Goal: Transaction & Acquisition: Obtain resource

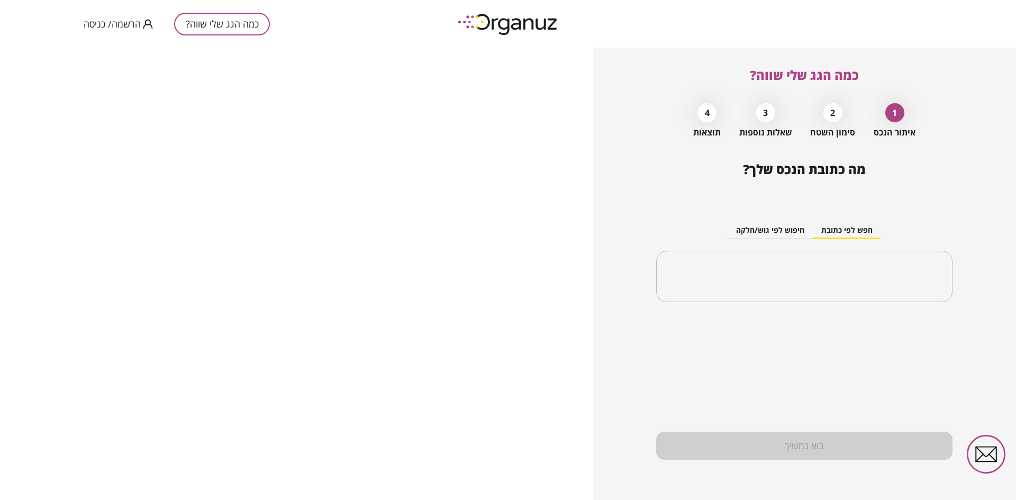
click at [120, 26] on span "הרשמה/ כניסה" at bounding box center [112, 24] width 57 height 11
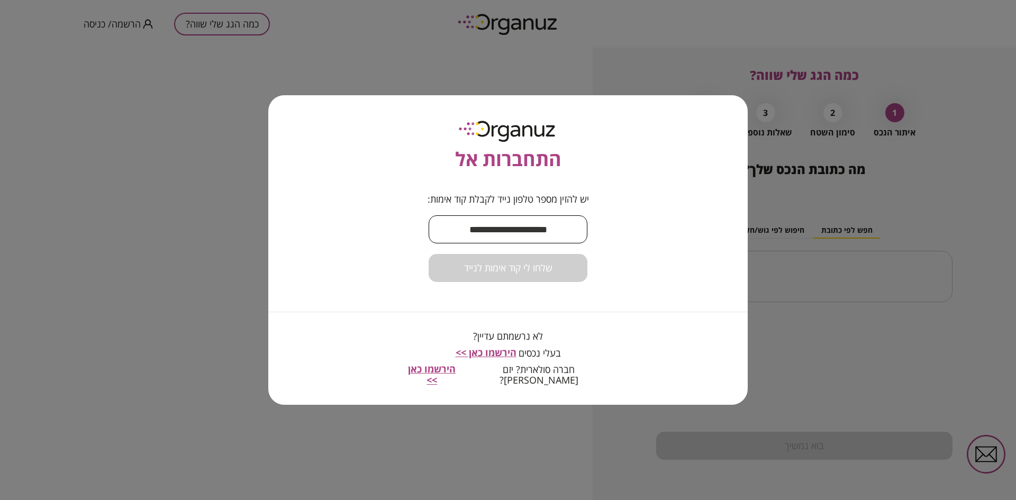
click at [499, 236] on input "text" at bounding box center [507, 229] width 159 height 31
type input "**********"
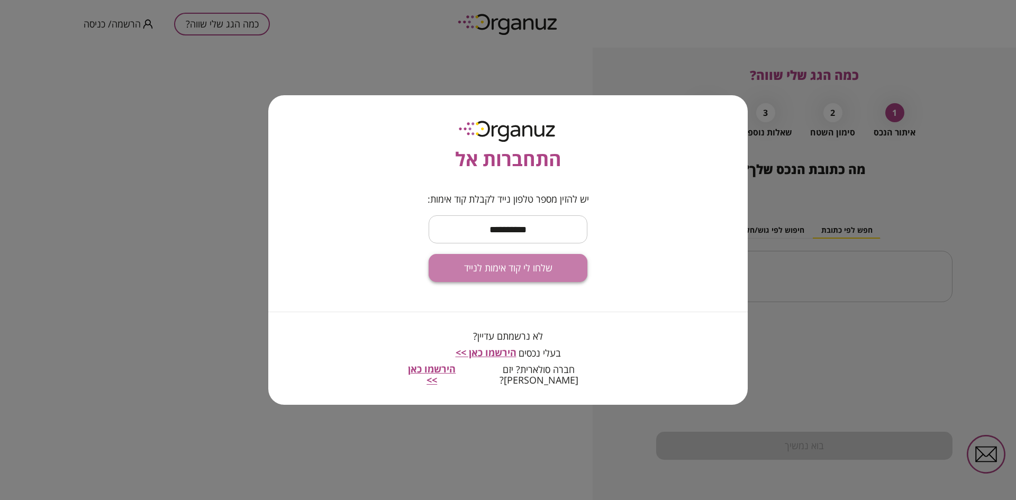
click at [519, 274] on span "שלחו לי קוד אימות לנייד" at bounding box center [508, 268] width 88 height 12
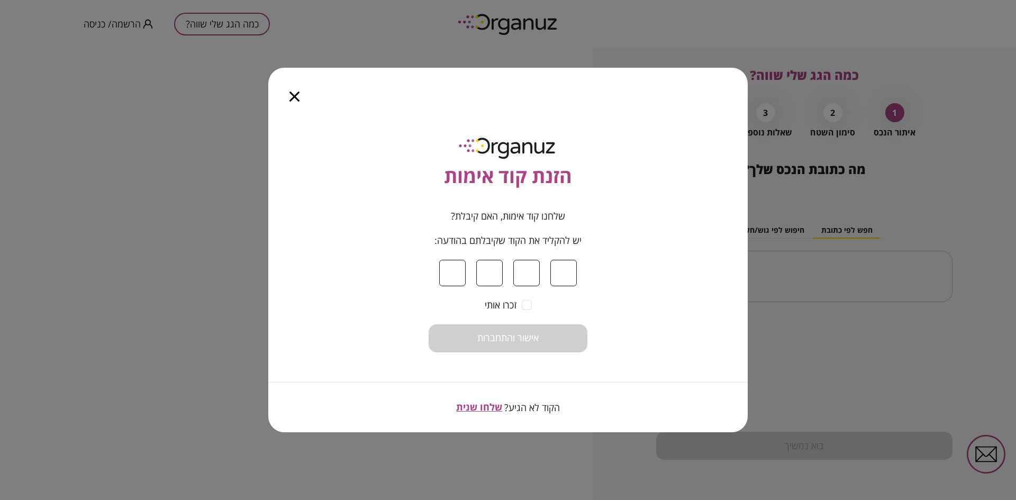
click at [459, 273] on input at bounding box center [452, 273] width 26 height 26
type input "*"
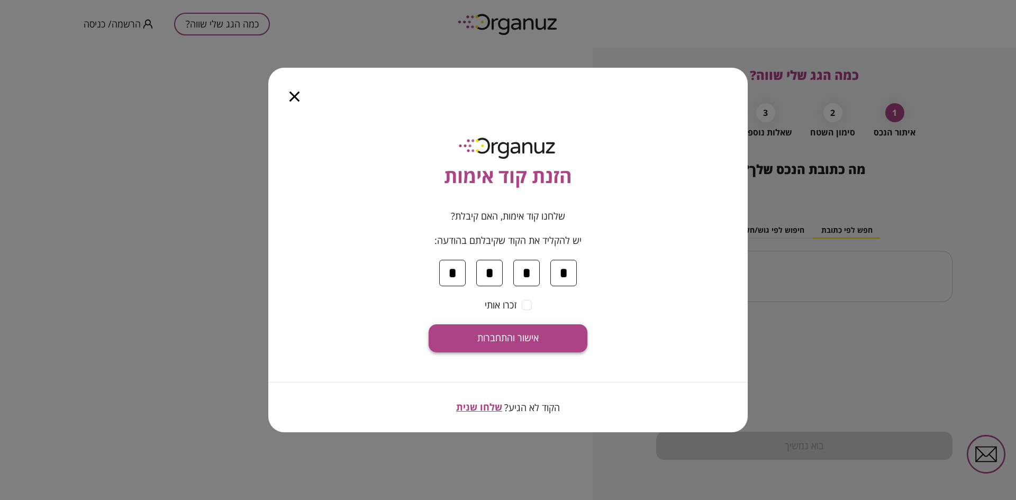
type input "*"
click at [511, 332] on span "אישור והתחברות" at bounding box center [507, 338] width 61 height 12
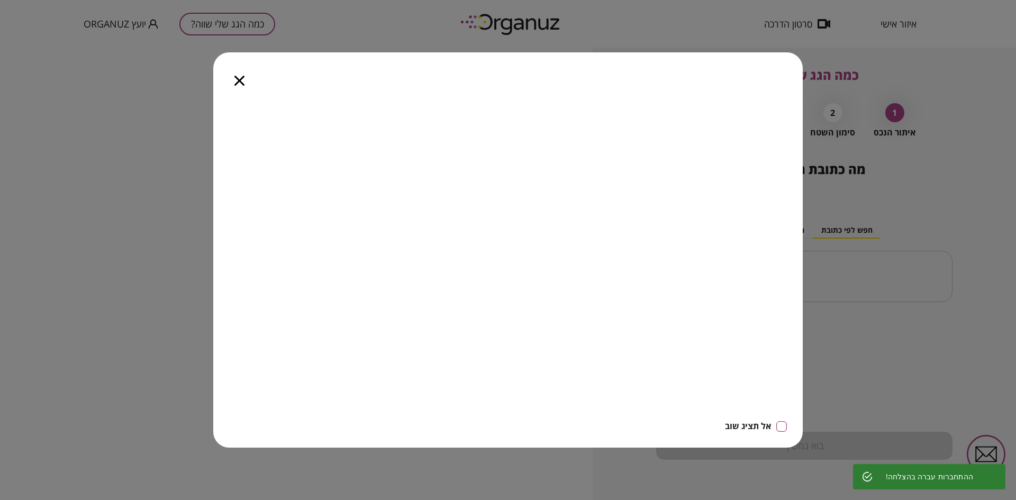
click at [239, 72] on div at bounding box center [239, 74] width 52 height 44
click at [241, 78] on icon "button" at bounding box center [239, 81] width 10 height 10
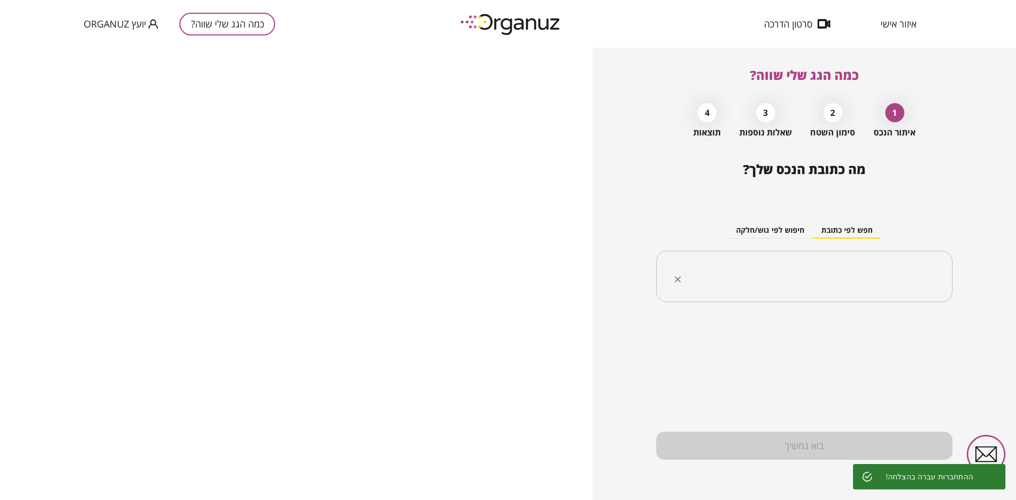
click at [822, 291] on div "​" at bounding box center [804, 277] width 296 height 52
click at [826, 266] on input "text" at bounding box center [807, 276] width 263 height 26
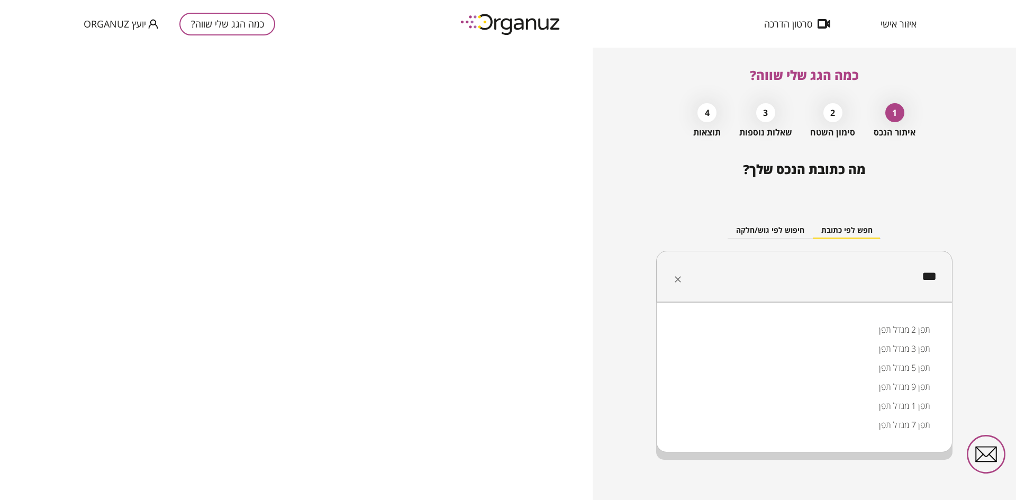
click at [890, 331] on li "תפן 2 מגדל תפן" at bounding box center [804, 329] width 269 height 19
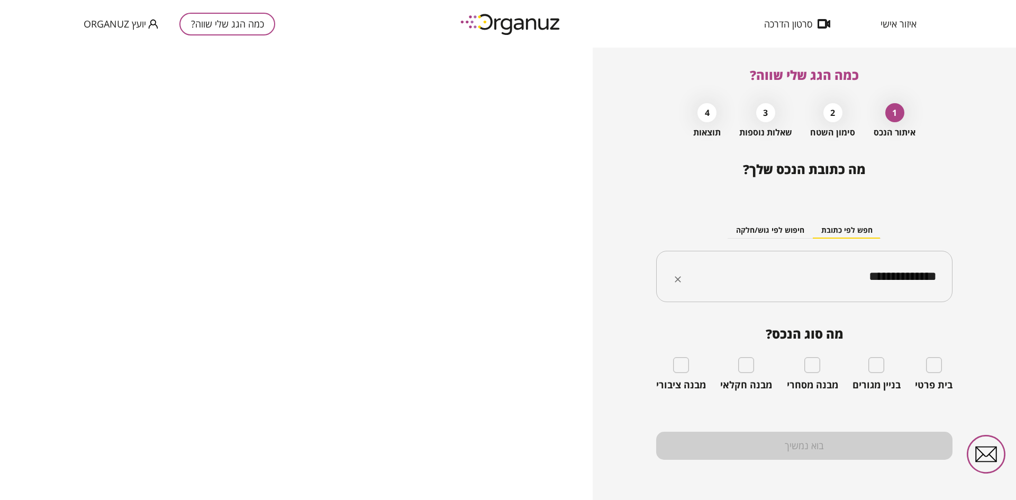
type input "**********"
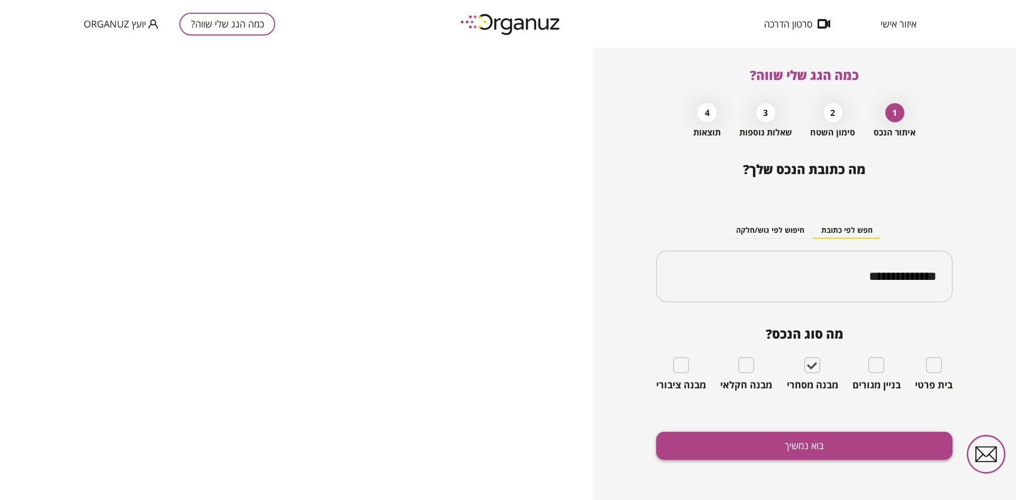
click at [846, 449] on button "בוא נמשיך" at bounding box center [804, 446] width 296 height 28
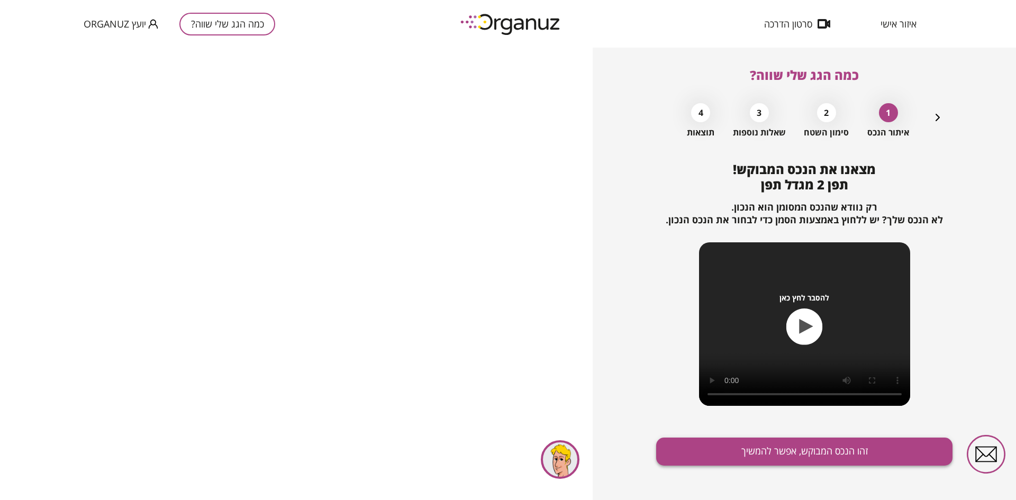
click at [702, 446] on button "זהו הנכס המבוקש, אפשר להמשיך" at bounding box center [804, 451] width 296 height 28
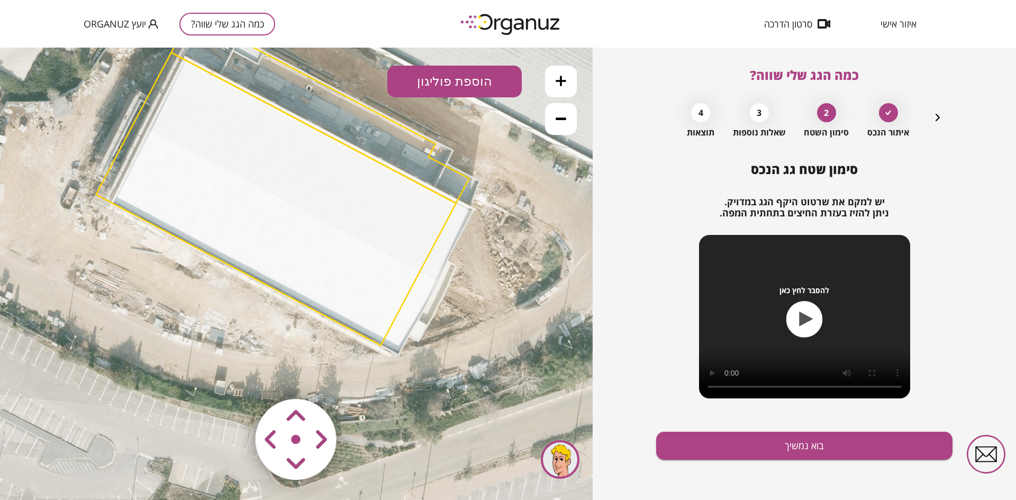
drag, startPoint x: 428, startPoint y: 289, endPoint x: 415, endPoint y: 202, distance: 88.3
click at [415, 202] on polygon at bounding box center [276, 198] width 360 height 292
click at [233, 377] on area at bounding box center [233, 377] width 0 height 0
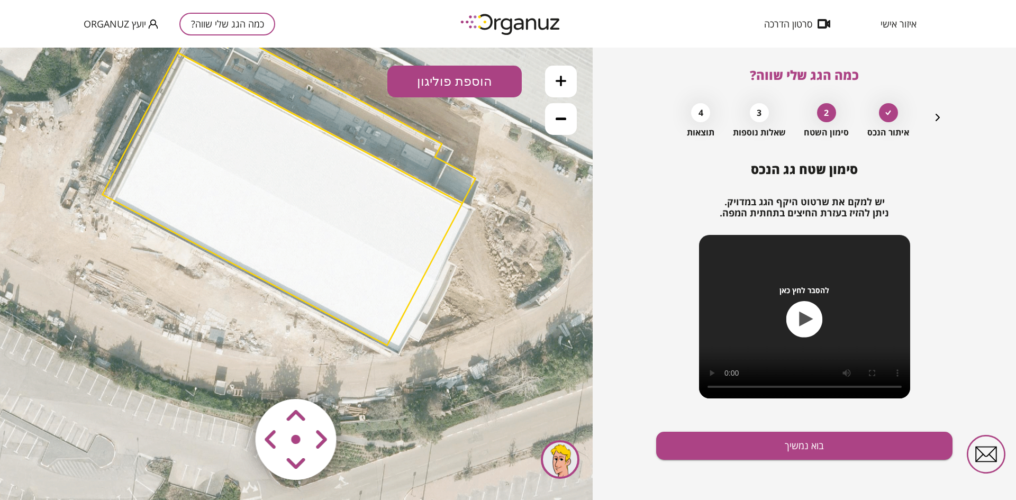
click at [233, 377] on area at bounding box center [233, 377] width 0 height 0
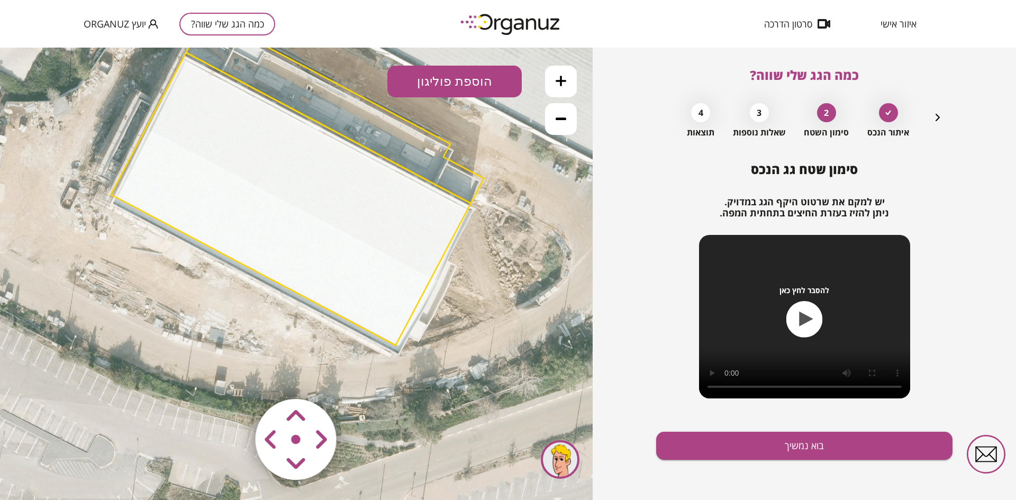
click at [233, 377] on area at bounding box center [233, 377] width 0 height 0
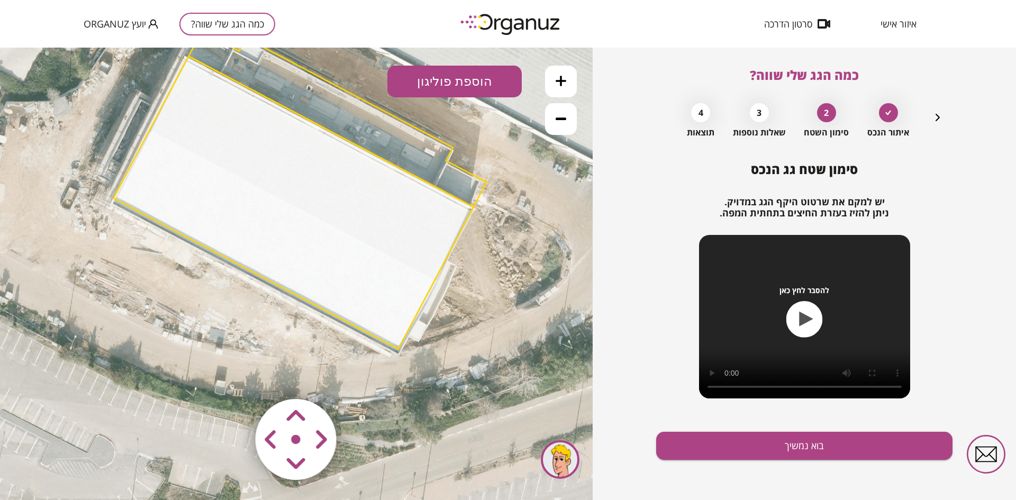
click at [233, 377] on area at bounding box center [233, 377] width 0 height 0
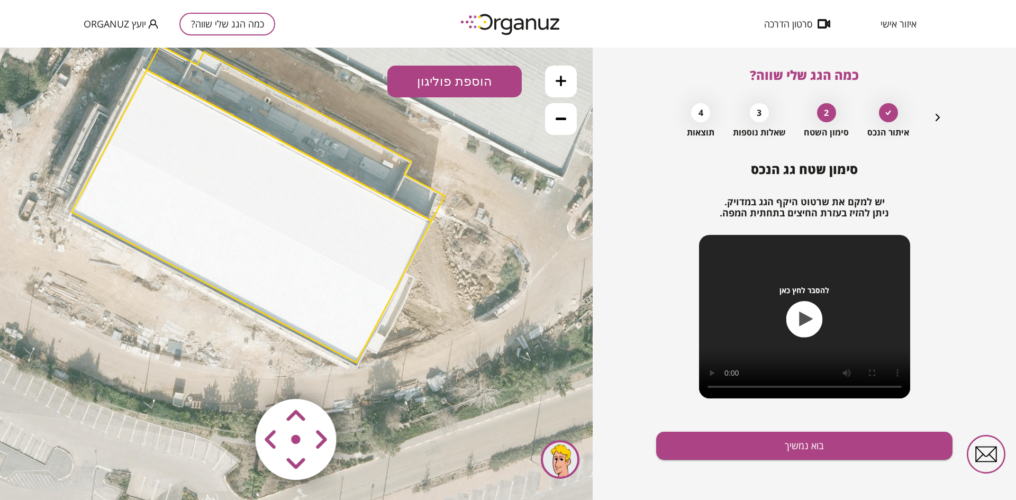
drag, startPoint x: 568, startPoint y: 348, endPoint x: 526, endPoint y: 360, distance: 43.5
click at [526, 360] on icon at bounding box center [240, 200] width 1142 height 1142
click at [428, 87] on button "הוספת פוליגון" at bounding box center [454, 82] width 134 height 32
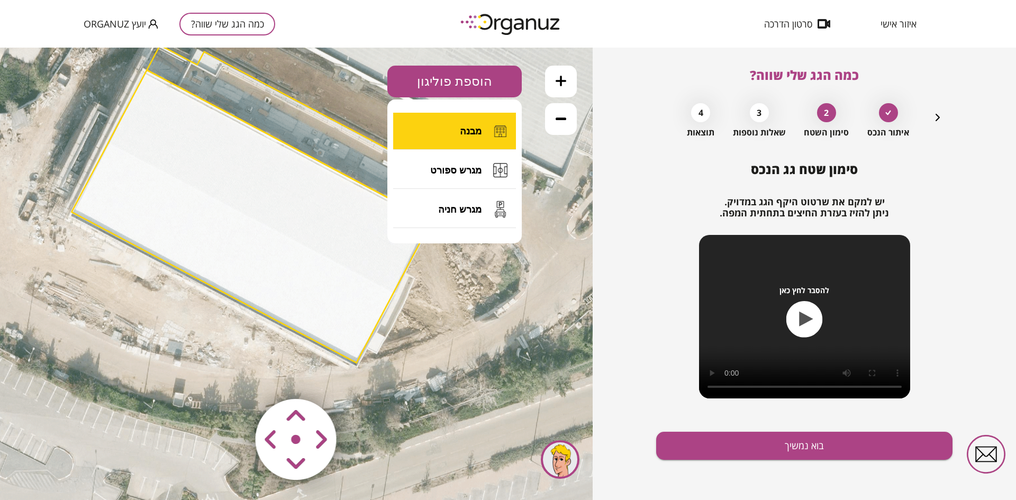
click at [454, 131] on button "מבנה" at bounding box center [454, 131] width 123 height 37
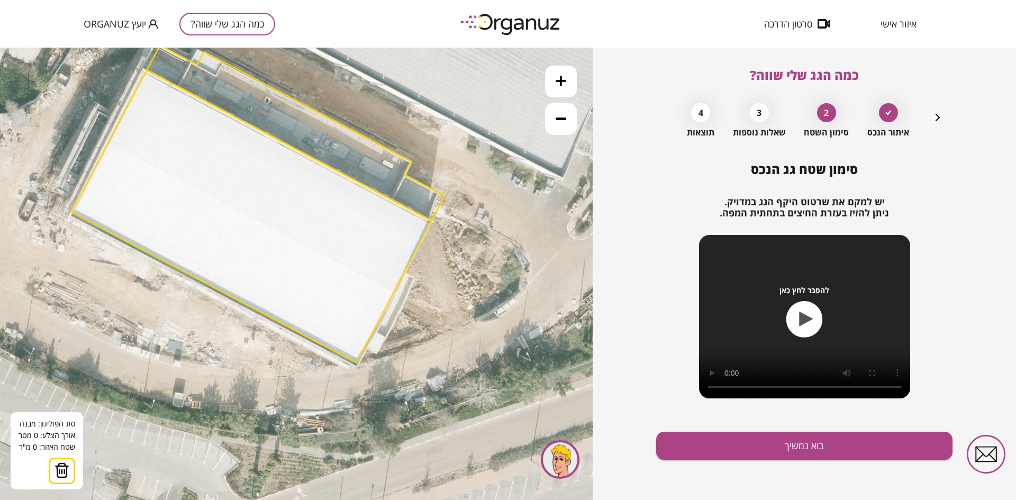
click at [482, 191] on icon at bounding box center [240, 200] width 1142 height 1142
click at [465, 235] on polygon at bounding box center [473, 213] width 16 height 44
click at [511, 255] on polygon at bounding box center [486, 223] width 49 height 65
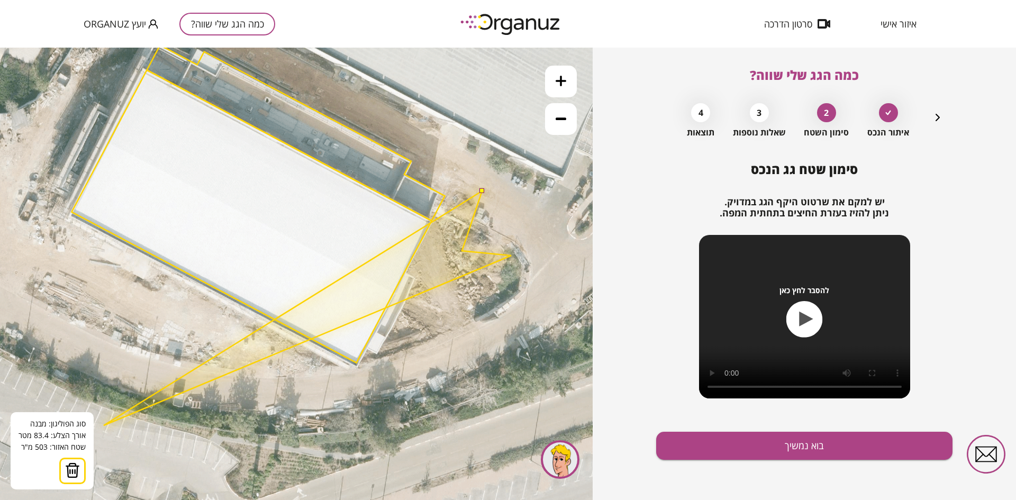
click at [65, 465] on img at bounding box center [72, 470] width 15 height 16
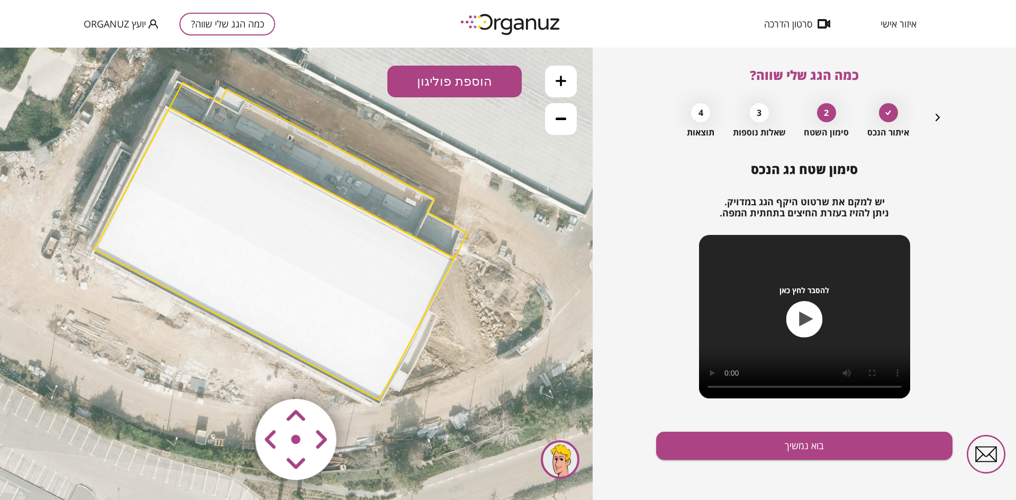
drag, startPoint x: 467, startPoint y: 268, endPoint x: 489, endPoint y: 306, distance: 43.9
click at [489, 306] on icon at bounding box center [263, 238] width 1142 height 1142
click at [760, 445] on button "בוא נמשיך" at bounding box center [804, 446] width 296 height 28
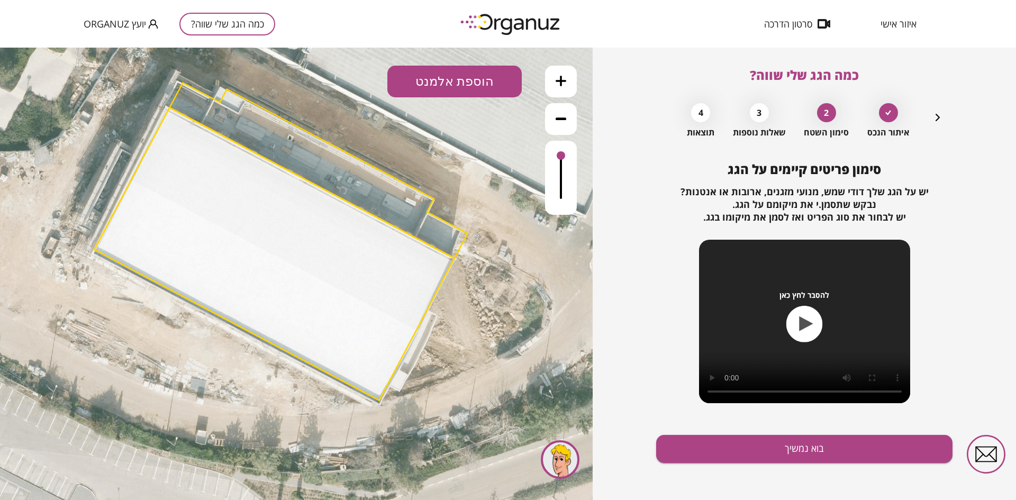
click at [470, 74] on button "הוספת אלמנט" at bounding box center [454, 82] width 134 height 32
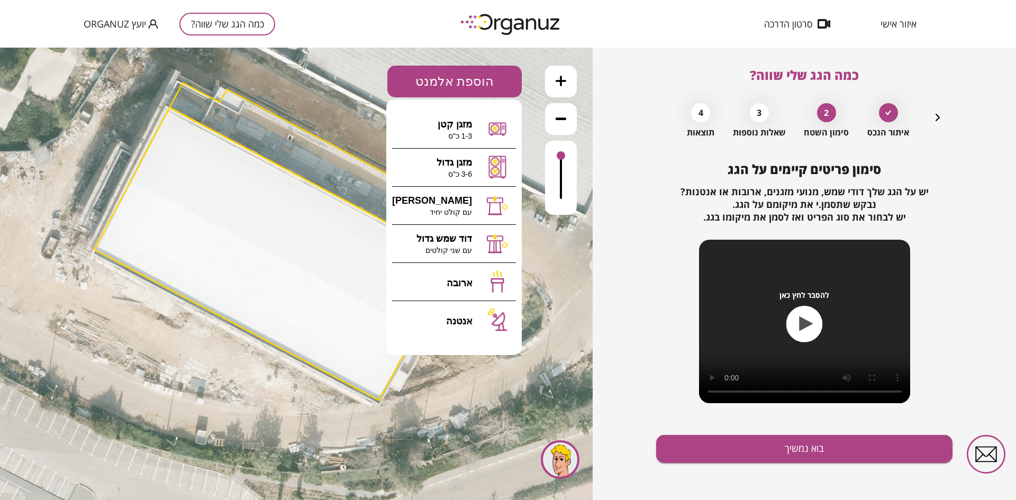
click at [447, 83] on button "הוספת אלמנט" at bounding box center [454, 82] width 134 height 32
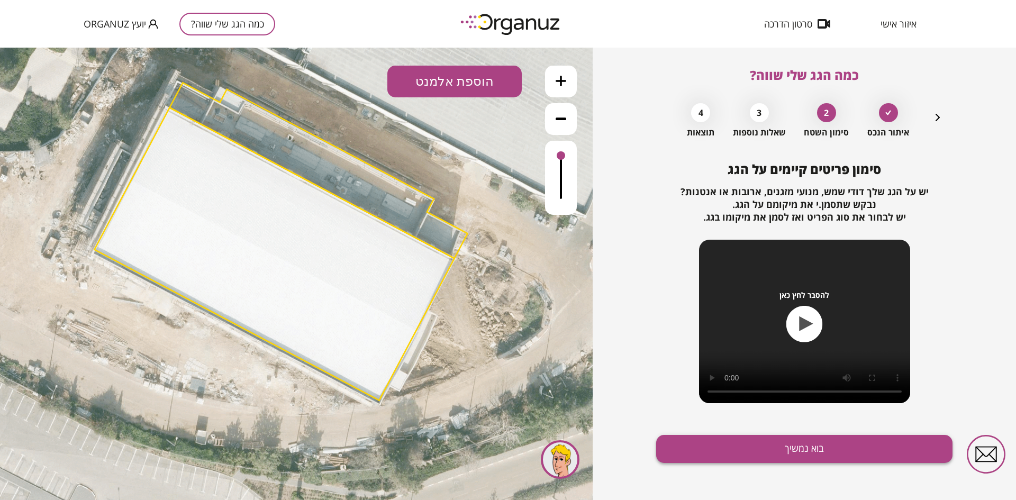
click at [763, 453] on button "בוא נמשיך" at bounding box center [804, 449] width 296 height 28
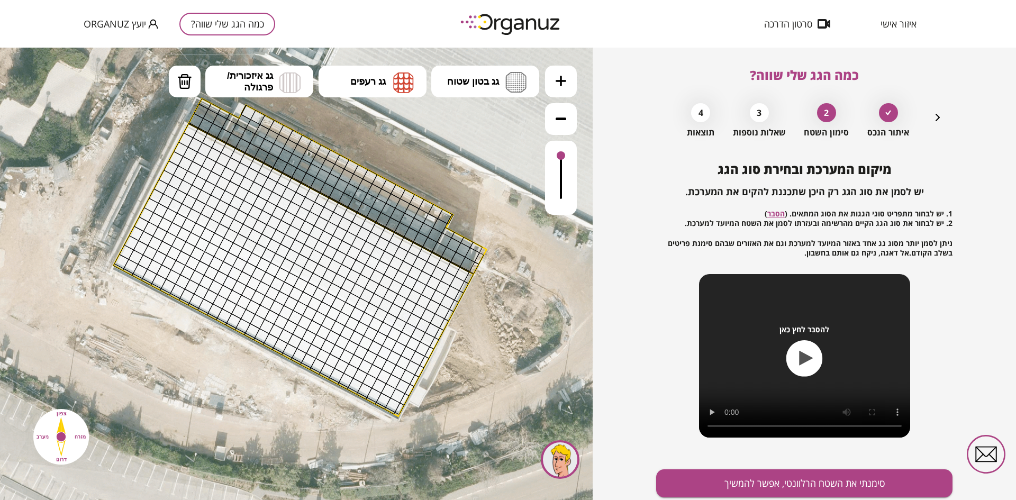
drag, startPoint x: 481, startPoint y: 264, endPoint x: 501, endPoint y: 285, distance: 29.5
click at [501, 285] on icon at bounding box center [282, 254] width 1142 height 1142
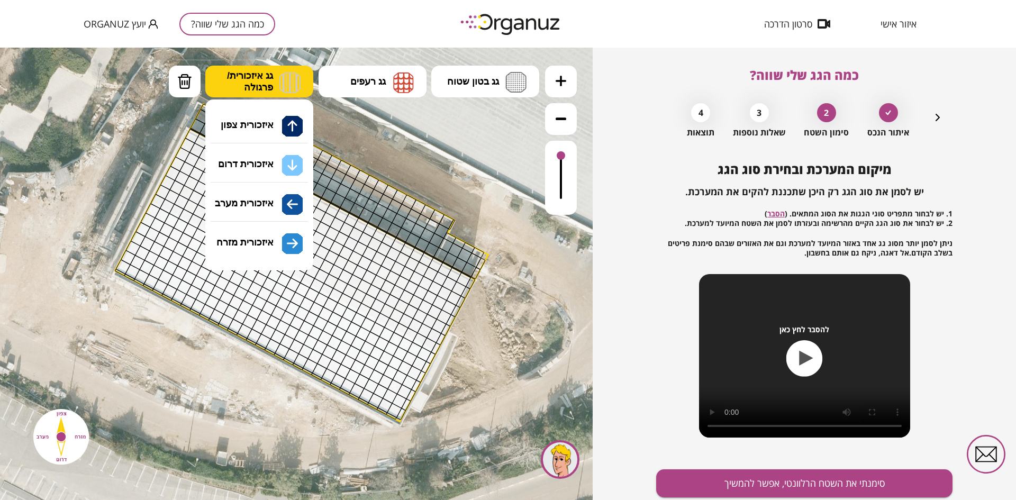
click at [240, 82] on span "גג איזכורית/ פרגולה" at bounding box center [250, 81] width 46 height 23
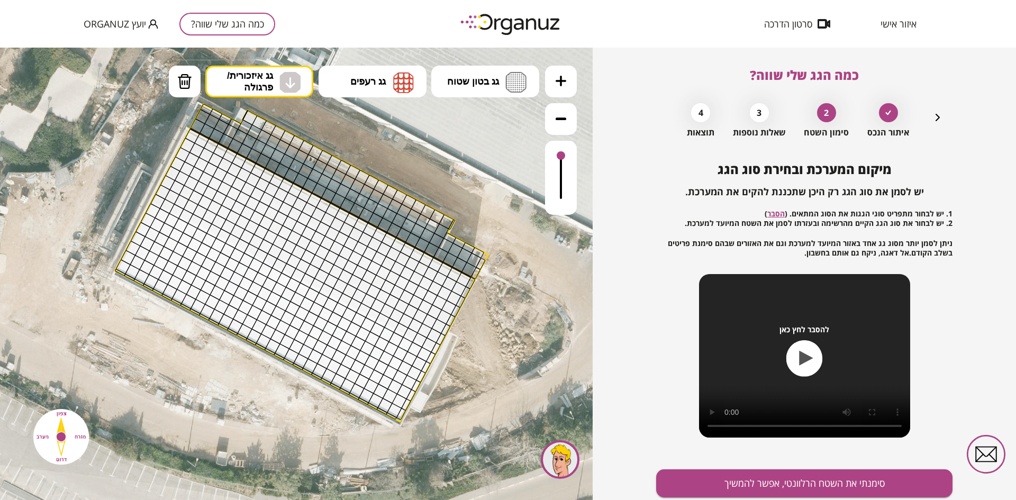
click at [259, 162] on div ".st0 { fill: #FFFFFF; } א" at bounding box center [296, 274] width 592 height 452
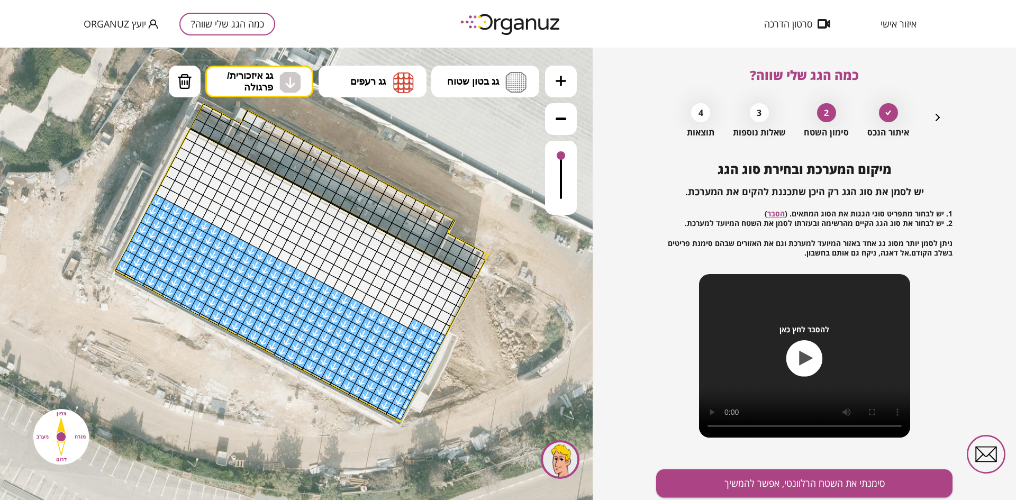
drag, startPoint x: 154, startPoint y: 209, endPoint x: 341, endPoint y: 381, distance: 254.2
click at [182, 80] on img at bounding box center [184, 82] width 15 height 16
drag, startPoint x: 411, startPoint y: 321, endPoint x: 447, endPoint y: 341, distance: 40.9
click at [447, 341] on div ".st0 { fill: #FFFFFF; }" at bounding box center [283, 259] width 1142 height 1142
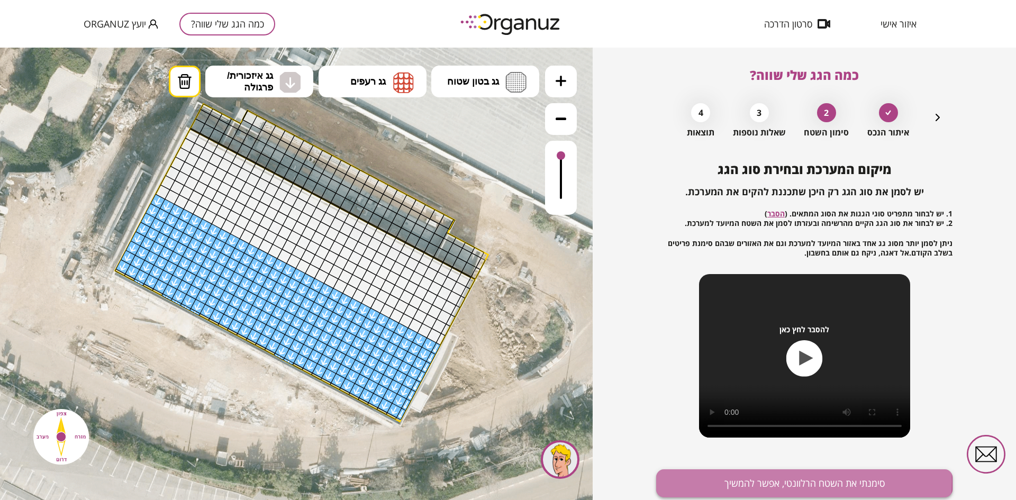
click at [748, 481] on button "סימנתי את השטח הרלוונטי, אפשר להמשיך" at bounding box center [804, 483] width 296 height 28
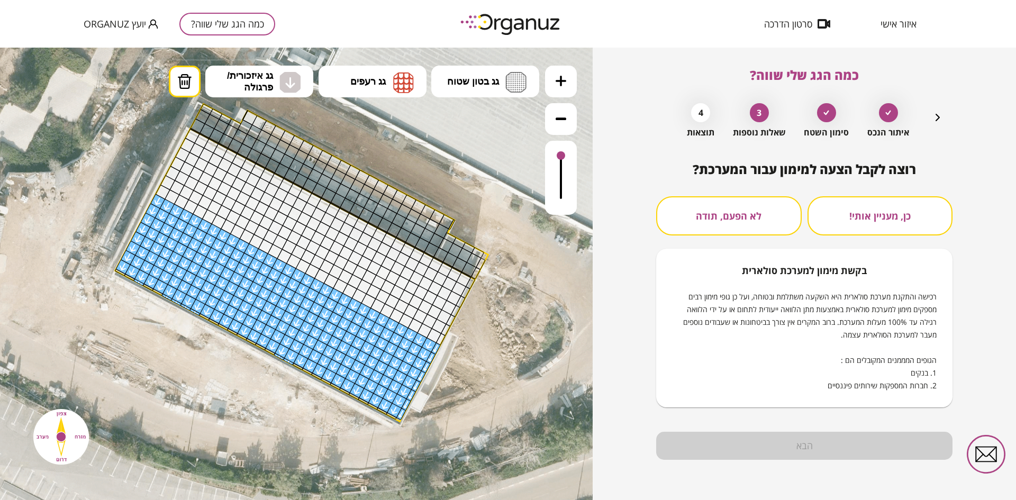
click at [720, 214] on button "לא הפעם, תודה" at bounding box center [728, 215] width 145 height 39
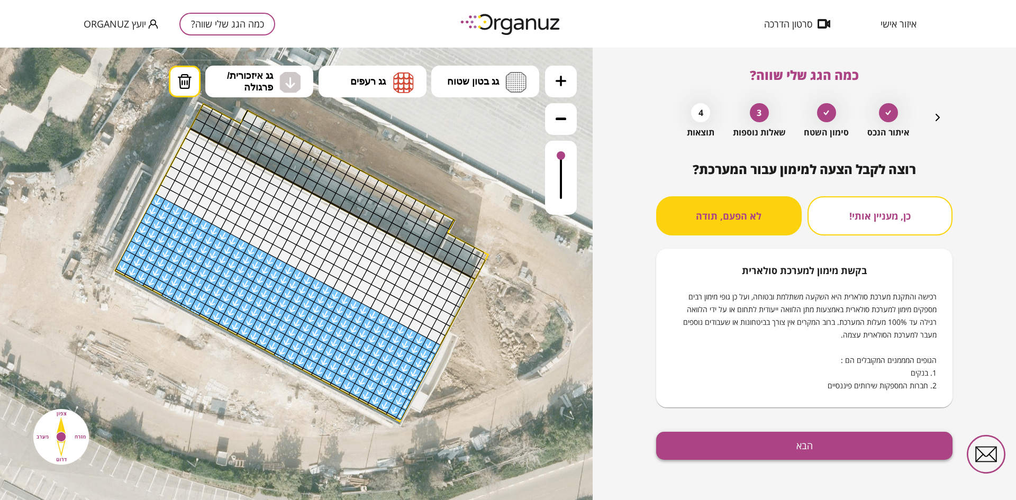
click at [772, 451] on button "הבא" at bounding box center [804, 446] width 296 height 28
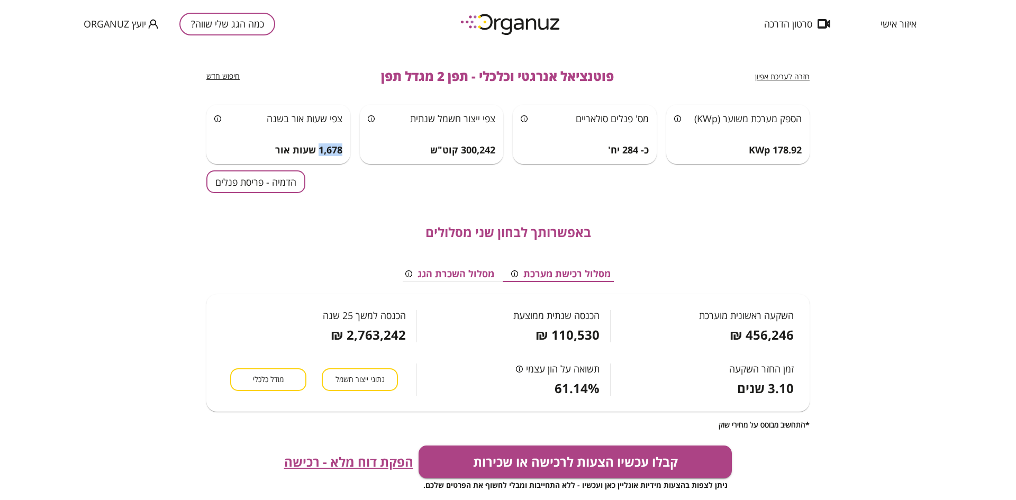
drag, startPoint x: 319, startPoint y: 152, endPoint x: 342, endPoint y: 153, distance: 23.3
click at [342, 153] on span "1,678 שעות אור" at bounding box center [308, 150] width 67 height 12
click at [262, 186] on button "הדמיה - פריסת פנלים" at bounding box center [255, 181] width 99 height 23
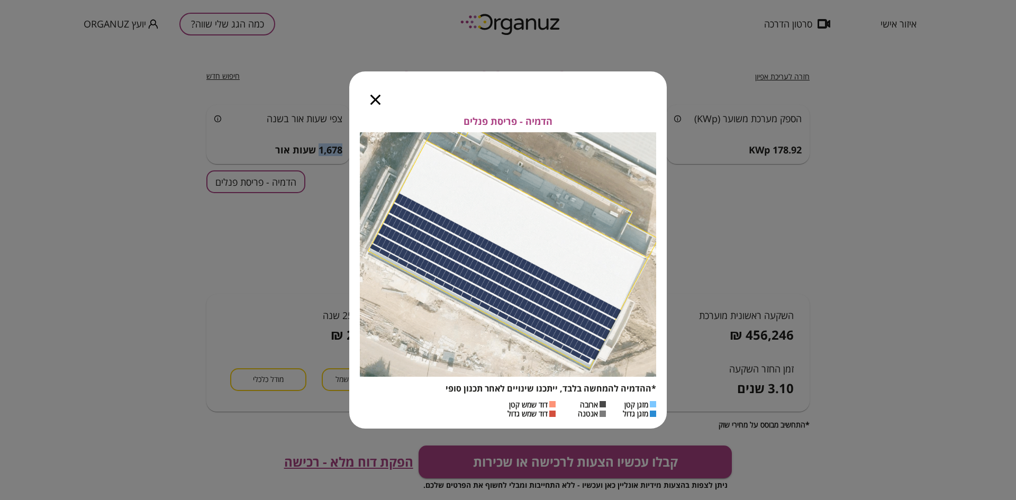
click at [372, 99] on icon "button" at bounding box center [375, 100] width 10 height 10
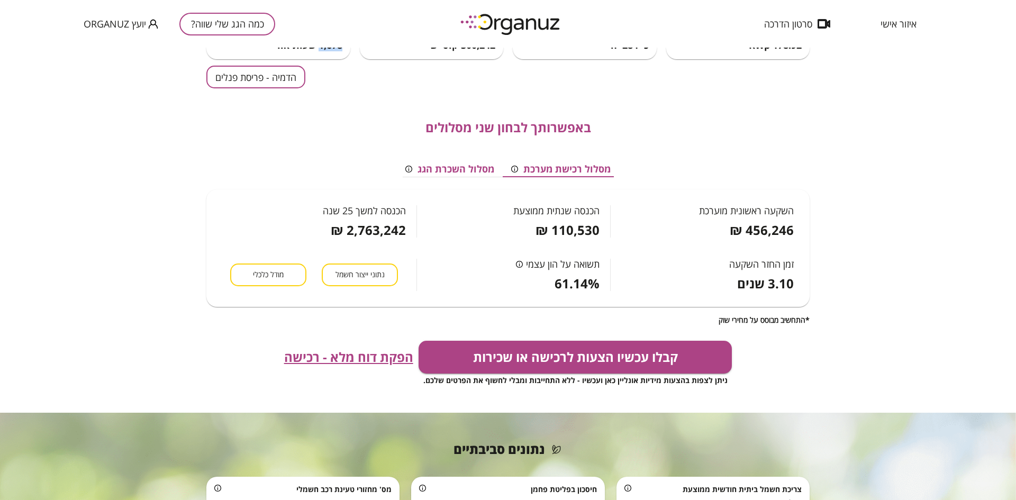
scroll to position [106, 0]
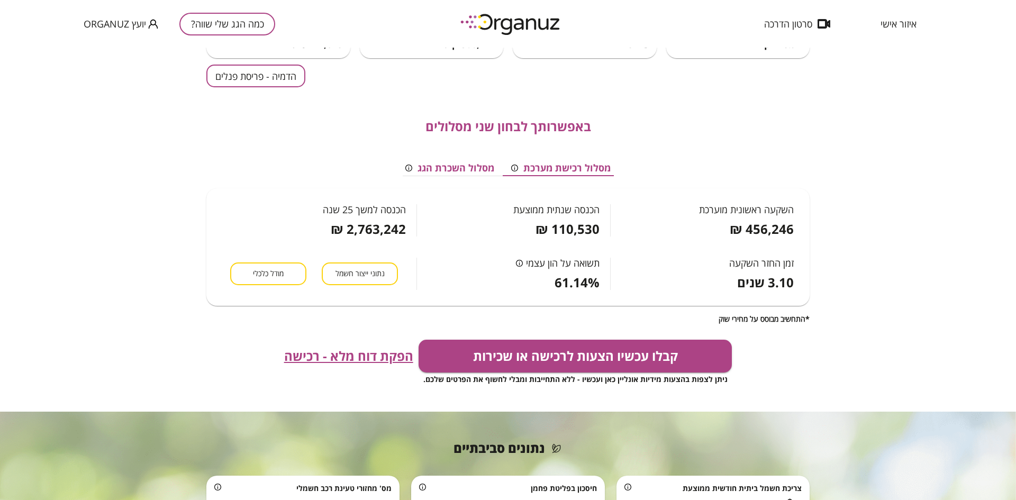
click at [253, 216] on div "הכנסה למשך 25 שנה 2,763,242 ₪" at bounding box center [319, 209] width 194 height 53
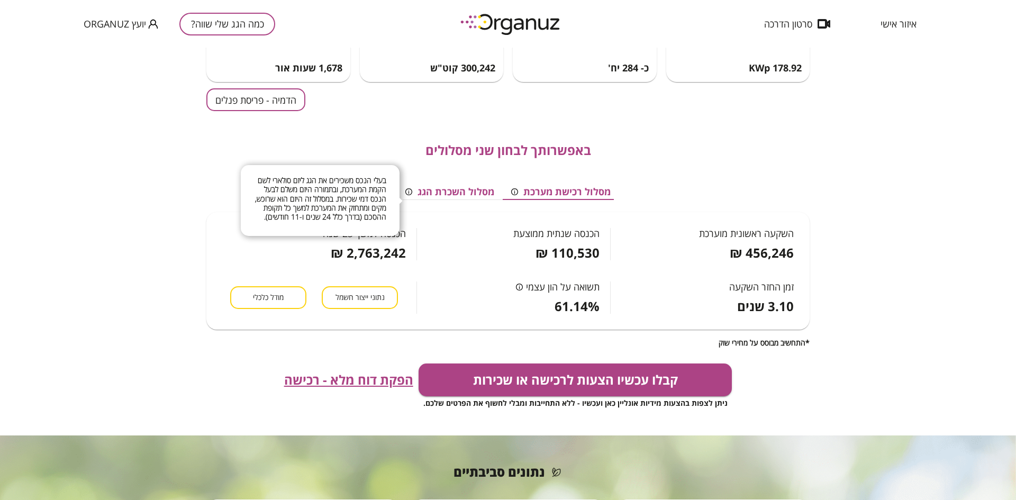
scroll to position [66, 0]
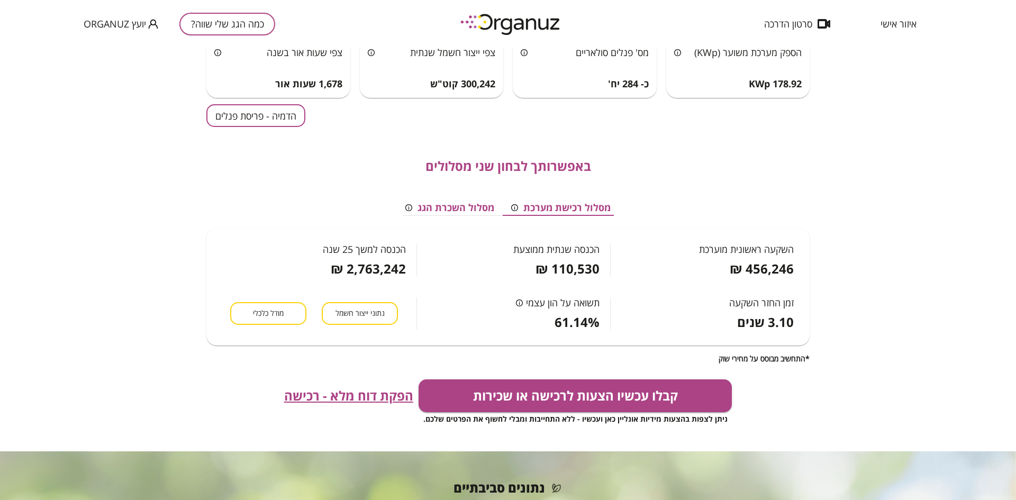
click at [455, 210] on button "מסלול השכרת הגג" at bounding box center [450, 208] width 106 height 16
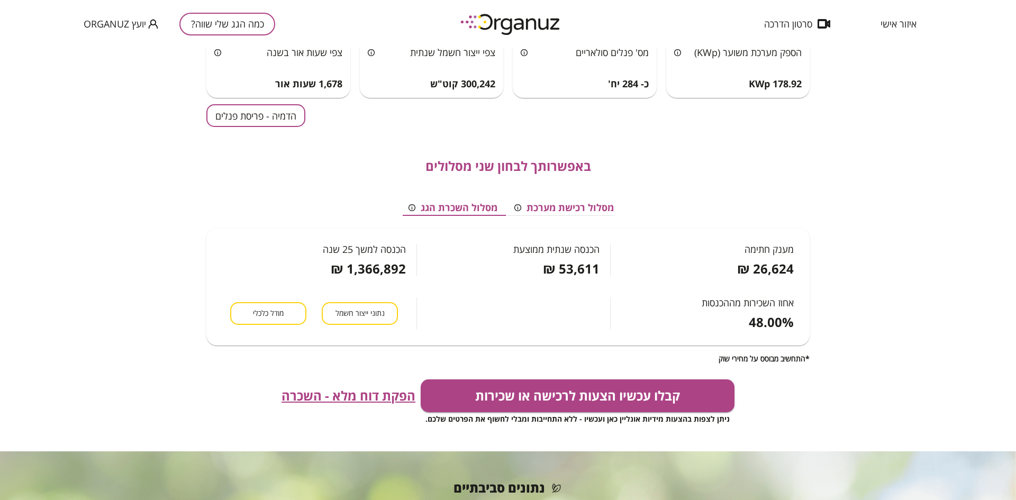
scroll to position [0, -5]
click at [549, 206] on button "מסלול רכישת מערכת" at bounding box center [565, 208] width 116 height 16
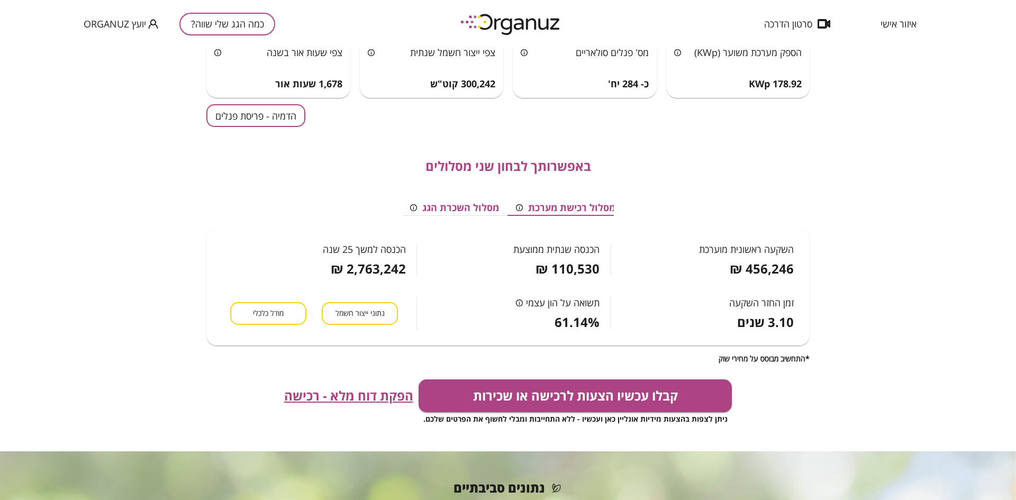
scroll to position [0, 0]
click at [380, 308] on span "נתוני ייצור חשמל" at bounding box center [359, 313] width 49 height 10
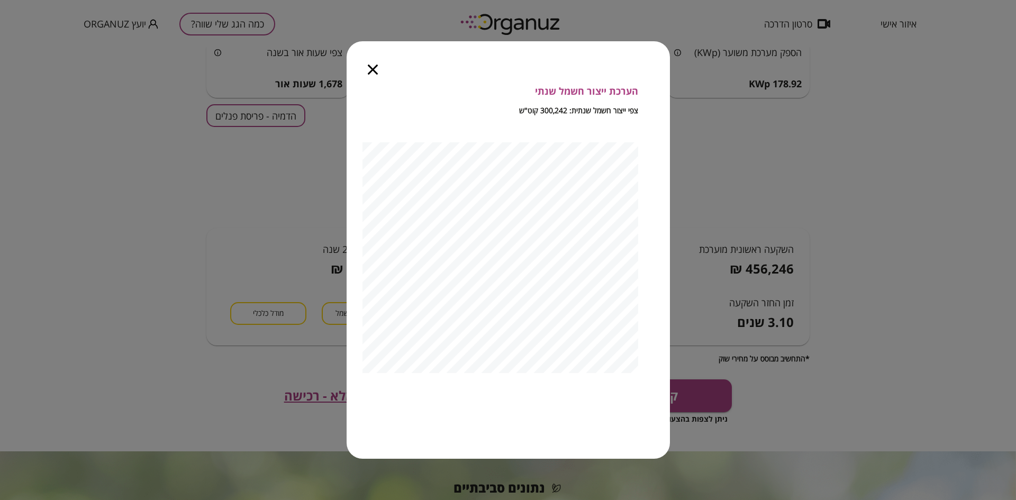
click at [373, 65] on icon "button" at bounding box center [373, 70] width 10 height 10
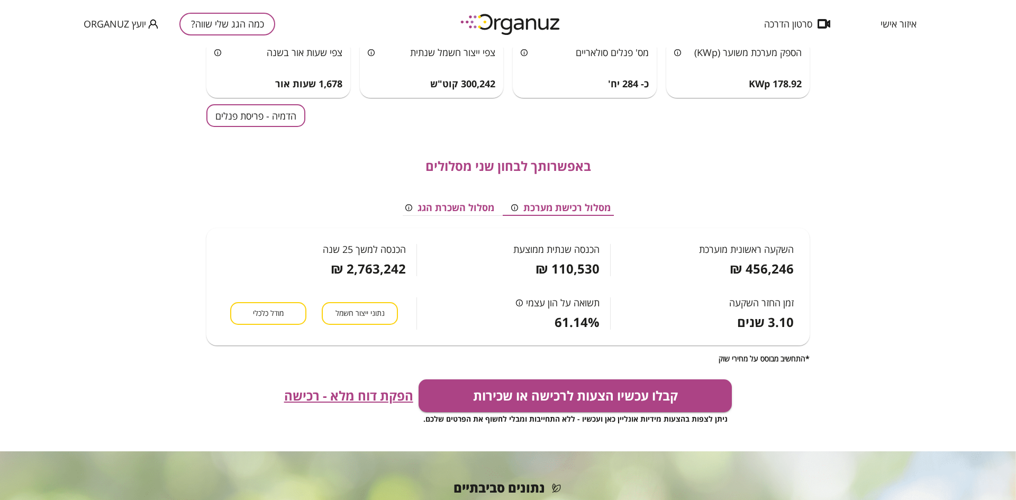
click at [282, 308] on span "מודל כלכלי" at bounding box center [268, 313] width 31 height 10
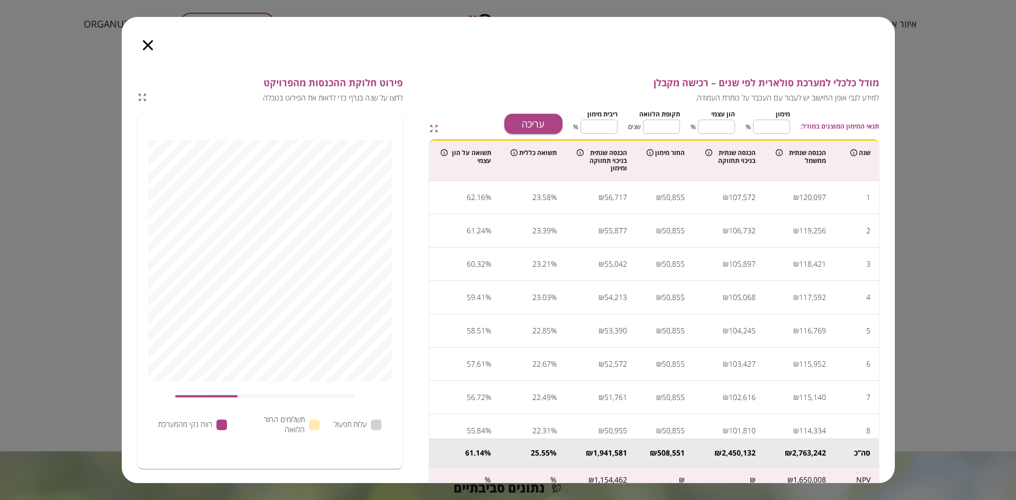
click at [141, 96] on icon "button" at bounding box center [142, 97] width 7 height 7
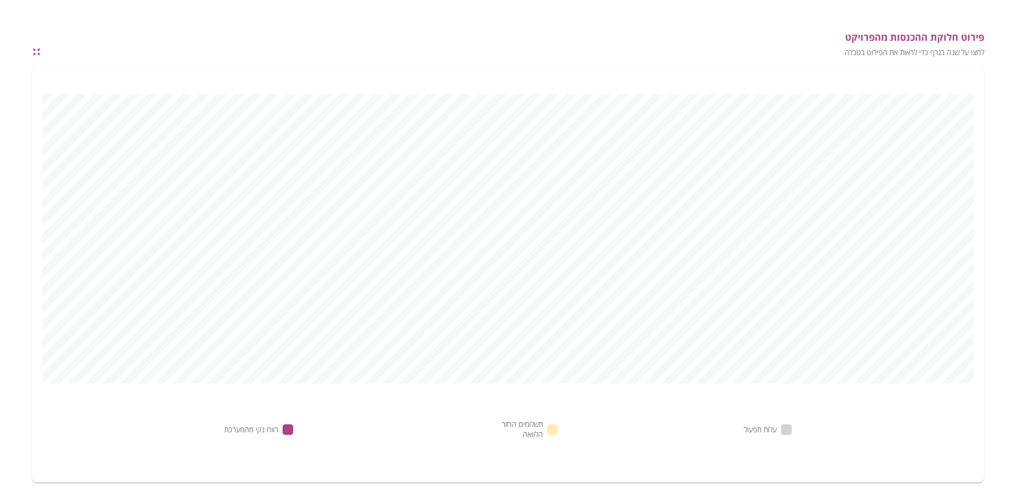
click at [34, 52] on icon "button" at bounding box center [37, 52] width 10 height 10
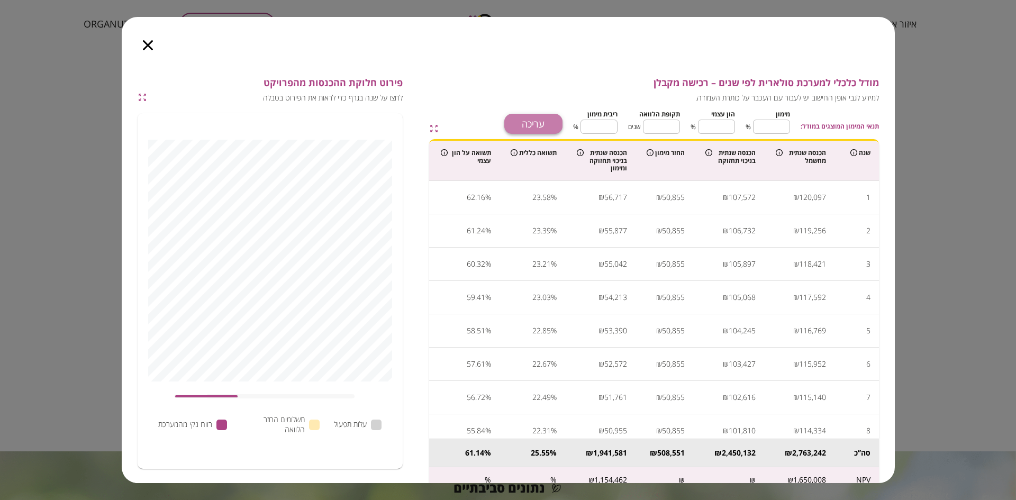
click at [530, 125] on button "עריכה" at bounding box center [533, 124] width 58 height 20
click at [143, 44] on icon "button" at bounding box center [148, 45] width 10 height 10
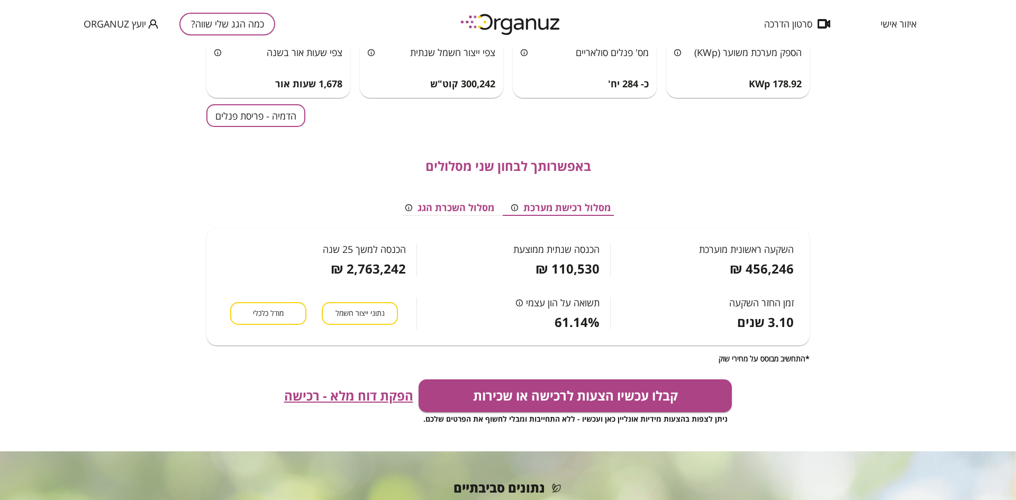
click at [363, 389] on span "הפקת דוח מלא - רכישה" at bounding box center [348, 395] width 129 height 15
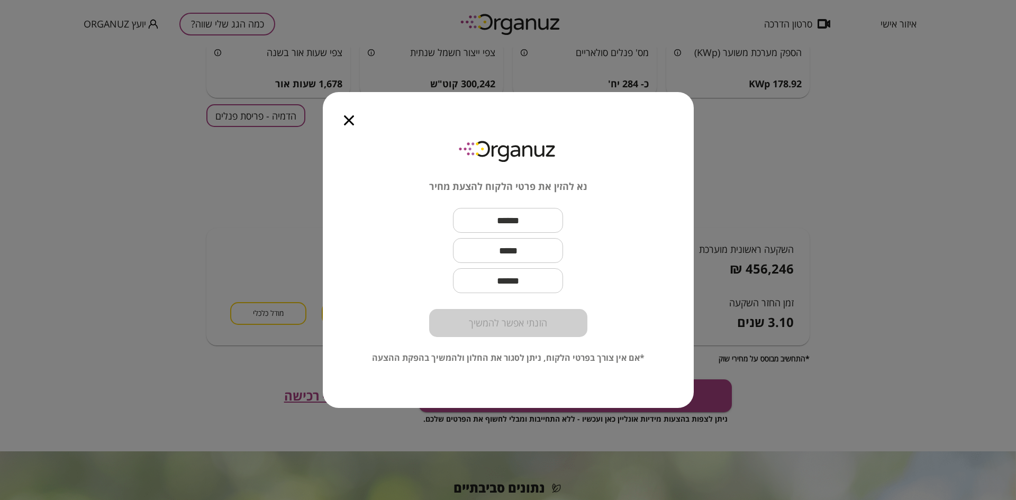
click at [492, 226] on input "text" at bounding box center [508, 220] width 110 height 31
type input "****"
click at [503, 326] on button "הזנתי אפשר להמשיך" at bounding box center [508, 323] width 158 height 28
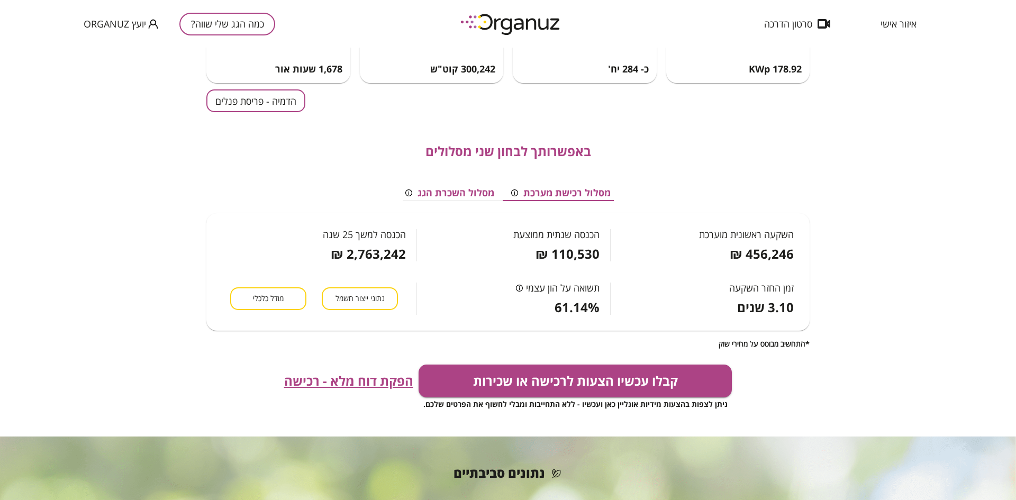
scroll to position [132, 0]
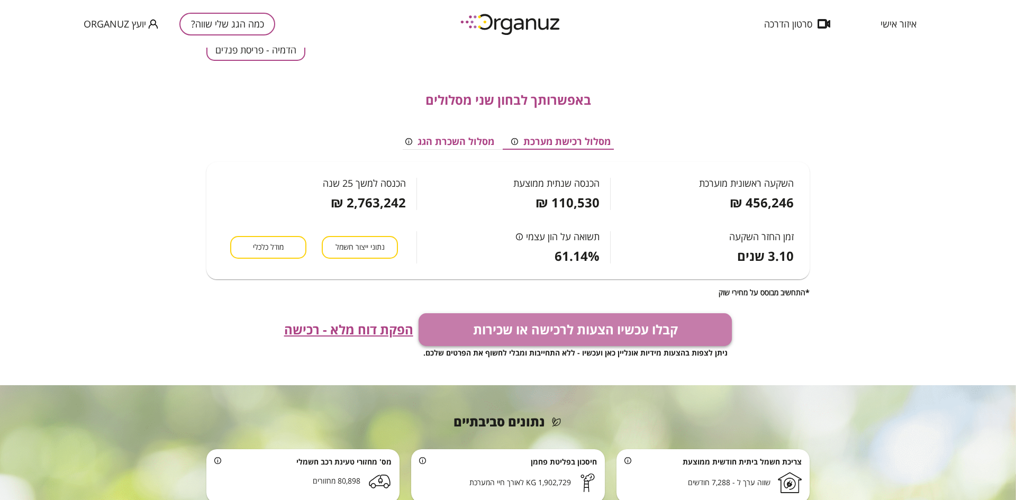
click at [592, 335] on button "קבלו עכשיו הצעות לרכישה או שכירות" at bounding box center [575, 329] width 314 height 33
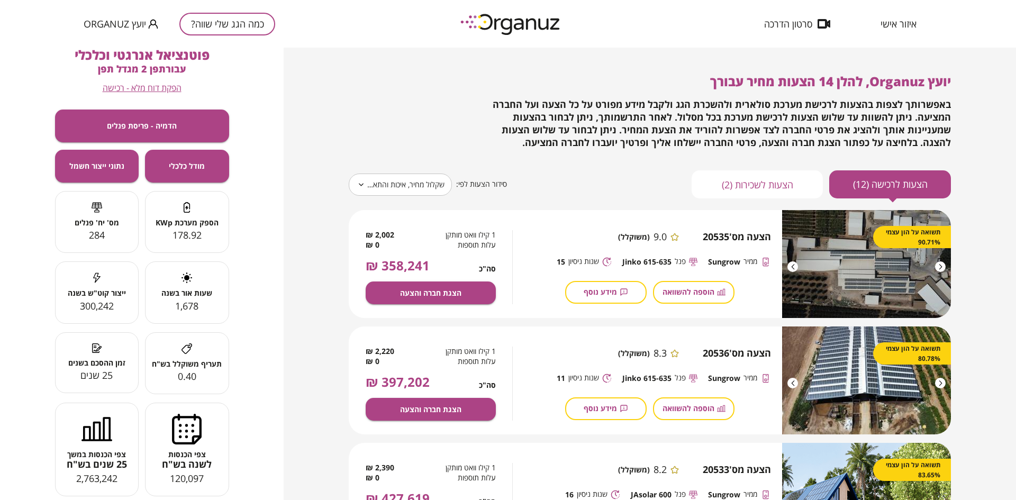
click at [683, 288] on span "הוספה להשוואה" at bounding box center [688, 291] width 52 height 9
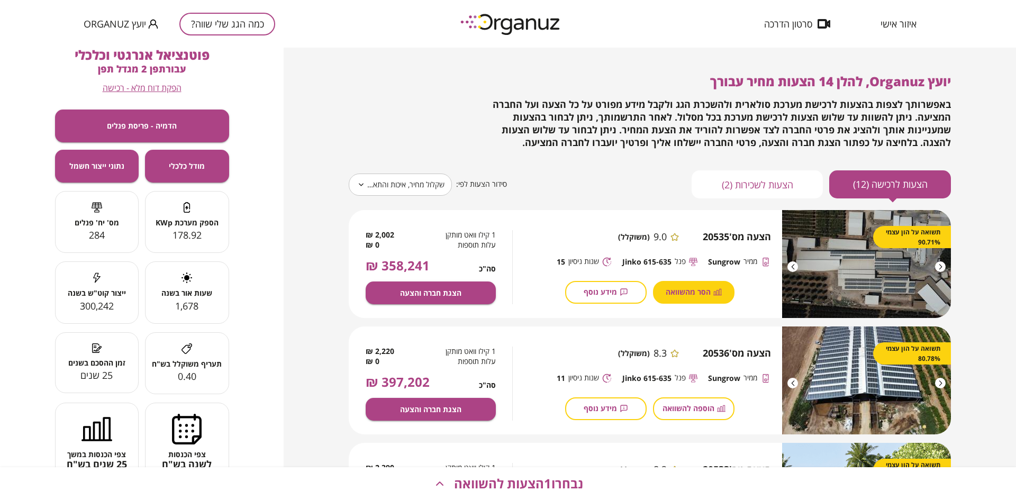
click at [683, 288] on span "הסר מהשוואה" at bounding box center [687, 291] width 45 height 9
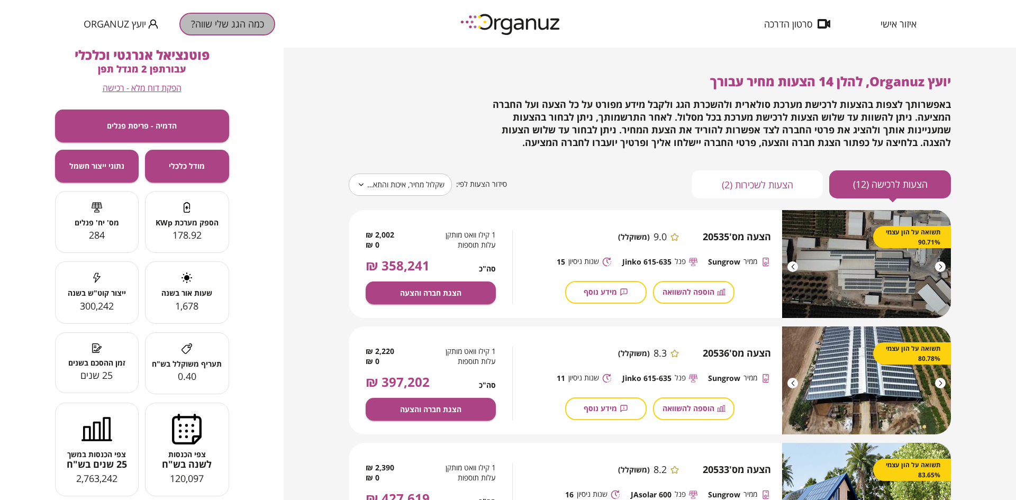
click at [224, 21] on button "כמה הגג שלי שווה?" at bounding box center [227, 24] width 96 height 23
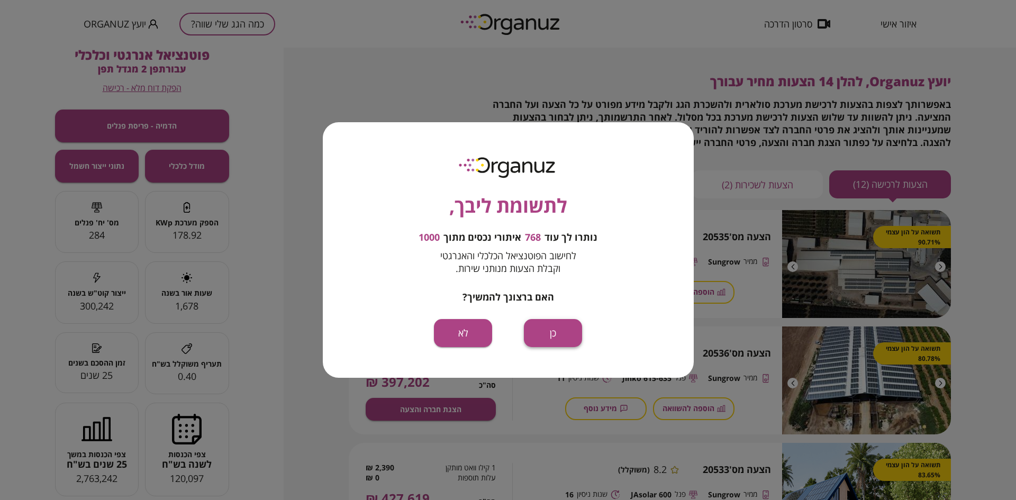
click at [551, 326] on button "כן" at bounding box center [553, 333] width 58 height 28
